Goal: Task Accomplishment & Management: Complete application form

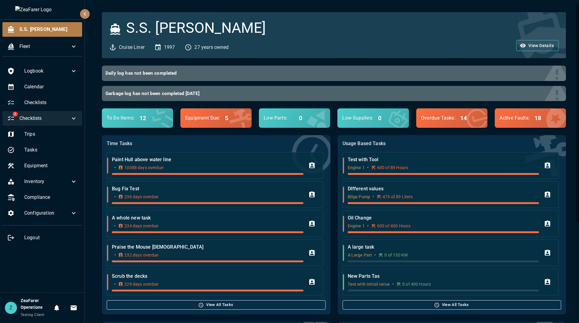
click at [56, 116] on span "Checklists" at bounding box center [44, 118] width 51 height 7
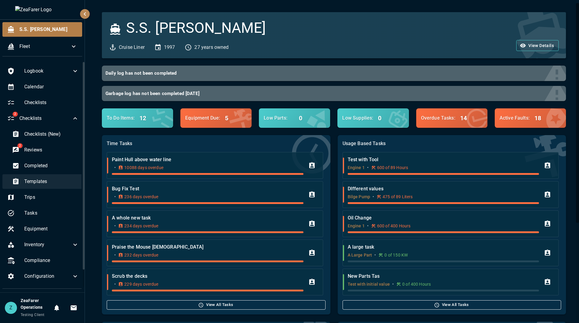
click at [54, 178] on span "Templates" at bounding box center [51, 181] width 55 height 7
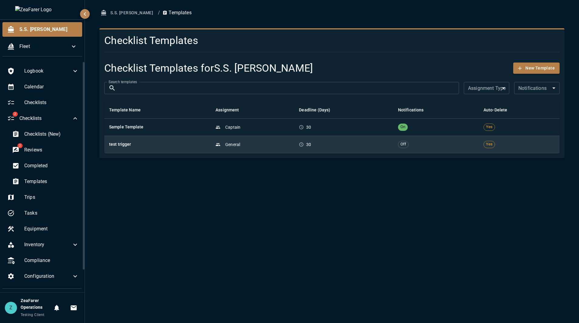
click at [215, 148] on td "General" at bounding box center [252, 144] width 83 height 17
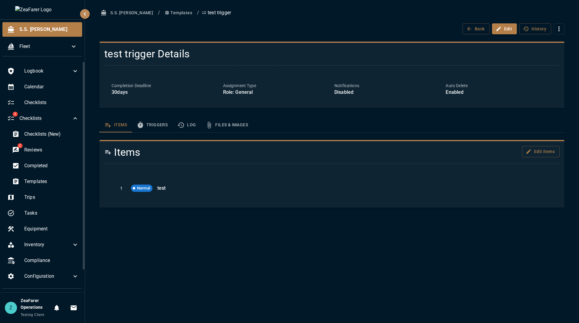
click at [205, 117] on div "S.S. [PERSON_NAME] / Templates / test trigger Back Edit History test trigger De…" at bounding box center [332, 107] width 480 height 200
click at [220, 125] on button "Files & Images" at bounding box center [227, 125] width 52 height 15
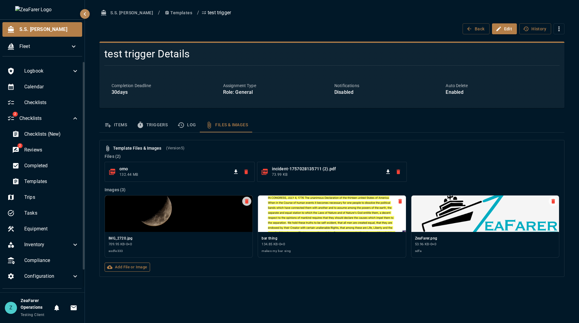
click at [143, 264] on label "Add File or Image" at bounding box center [128, 266] width 46 height 9
click at [0, 0] on input "Add File or Image" at bounding box center [0, 0] width 0 height 0
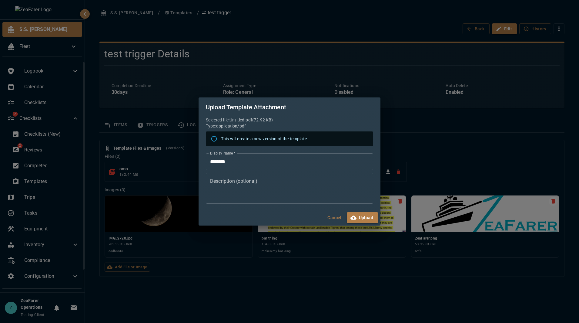
click at [253, 164] on input "********" at bounding box center [289, 161] width 167 height 17
click at [331, 219] on button "Cancel" at bounding box center [334, 217] width 19 height 11
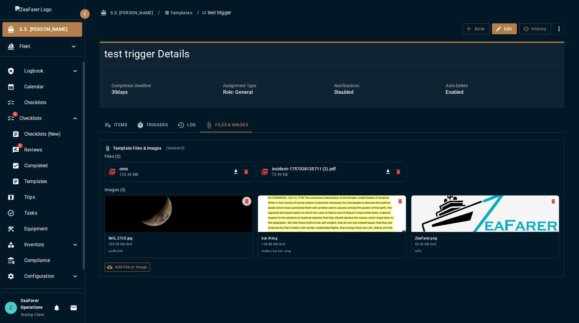
click at [143, 265] on label "Add File or Image" at bounding box center [128, 266] width 46 height 9
click at [0, 0] on input "Add File or Image" at bounding box center [0, 0] width 0 height 0
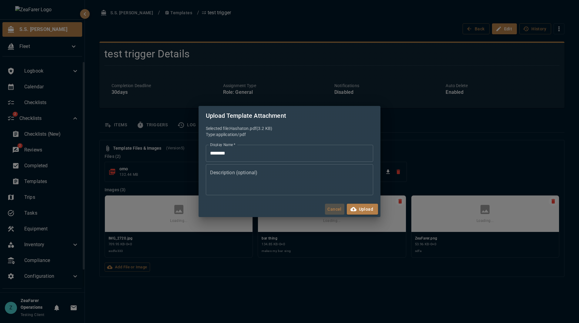
click at [343, 208] on button "Cancel" at bounding box center [334, 209] width 19 height 11
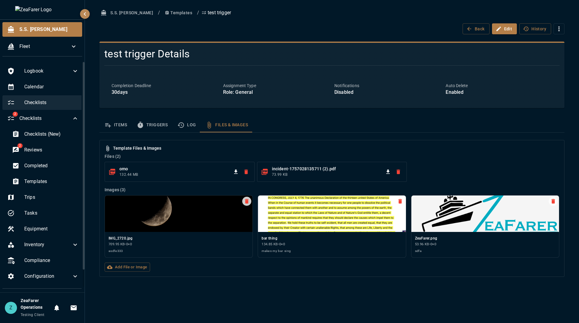
click at [47, 101] on span "Checklists" at bounding box center [51, 102] width 55 height 7
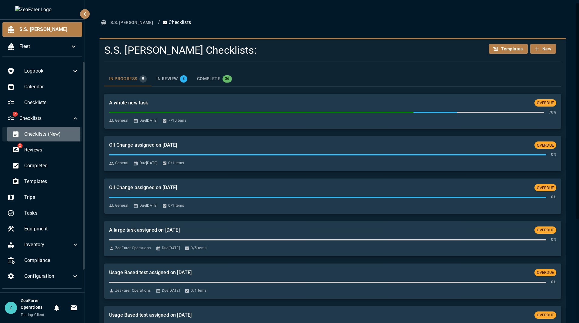
click at [42, 134] on span "Checklists (New)" at bounding box center [51, 133] width 55 height 7
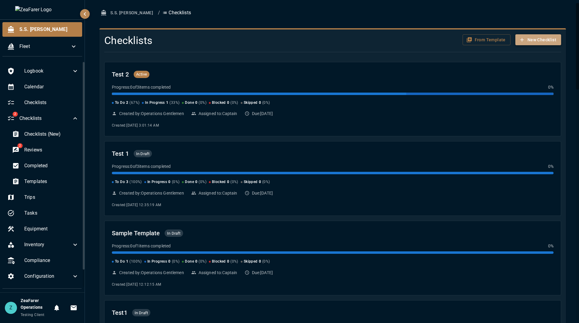
click at [534, 38] on button "New Checklist" at bounding box center [539, 39] width 46 height 11
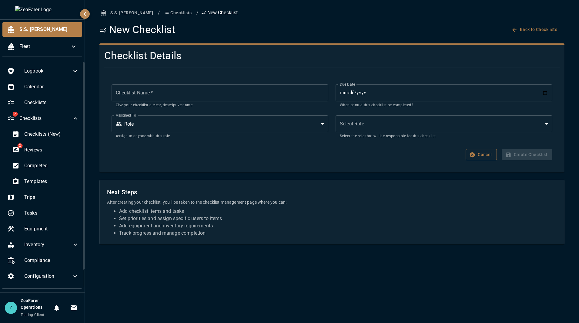
click at [490, 153] on button "Cancel" at bounding box center [481, 154] width 31 height 11
